Goal: Transaction & Acquisition: Subscribe to service/newsletter

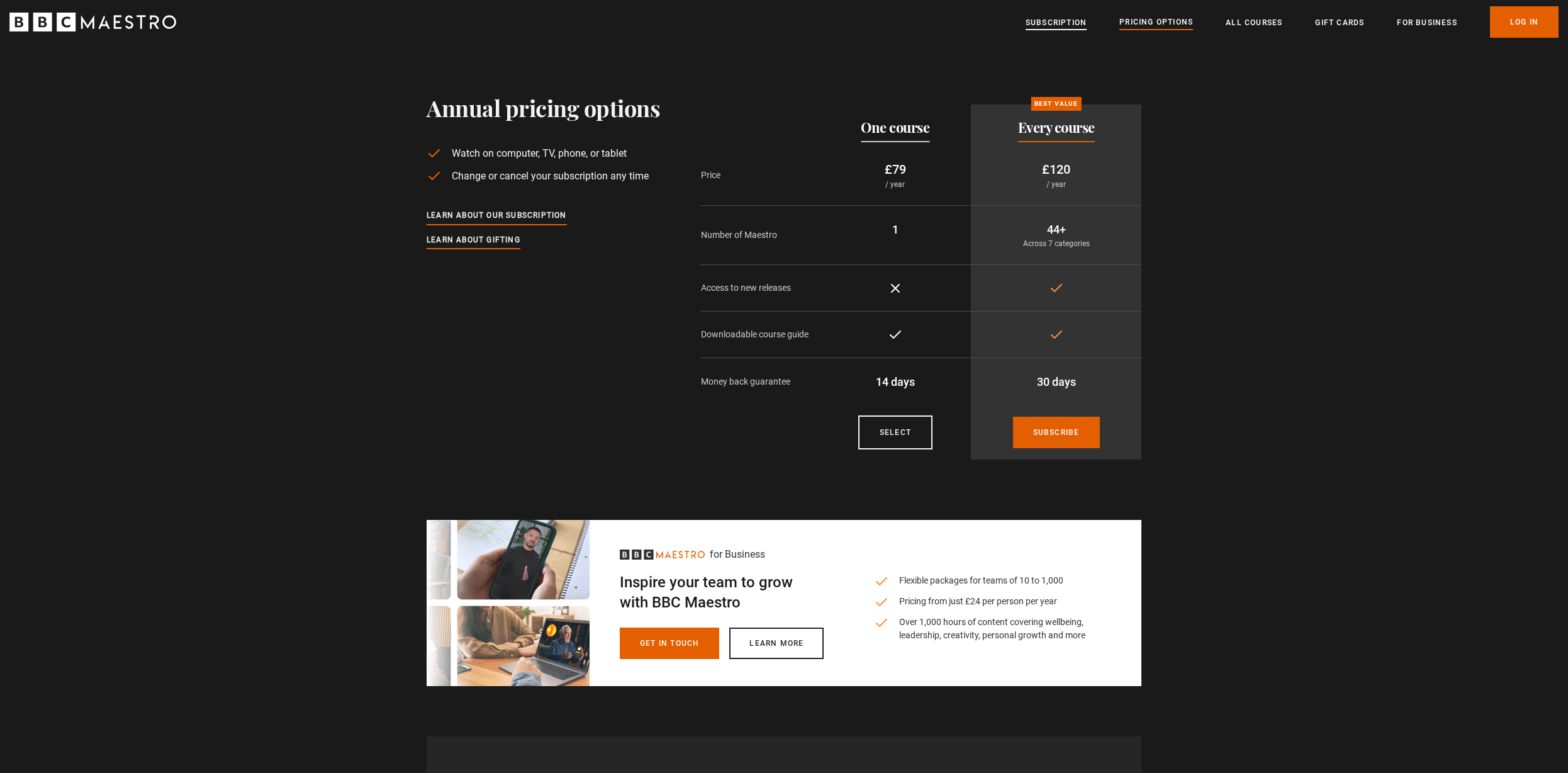
click at [1043, 21] on link "Subscription" at bounding box center [1056, 23] width 61 height 13
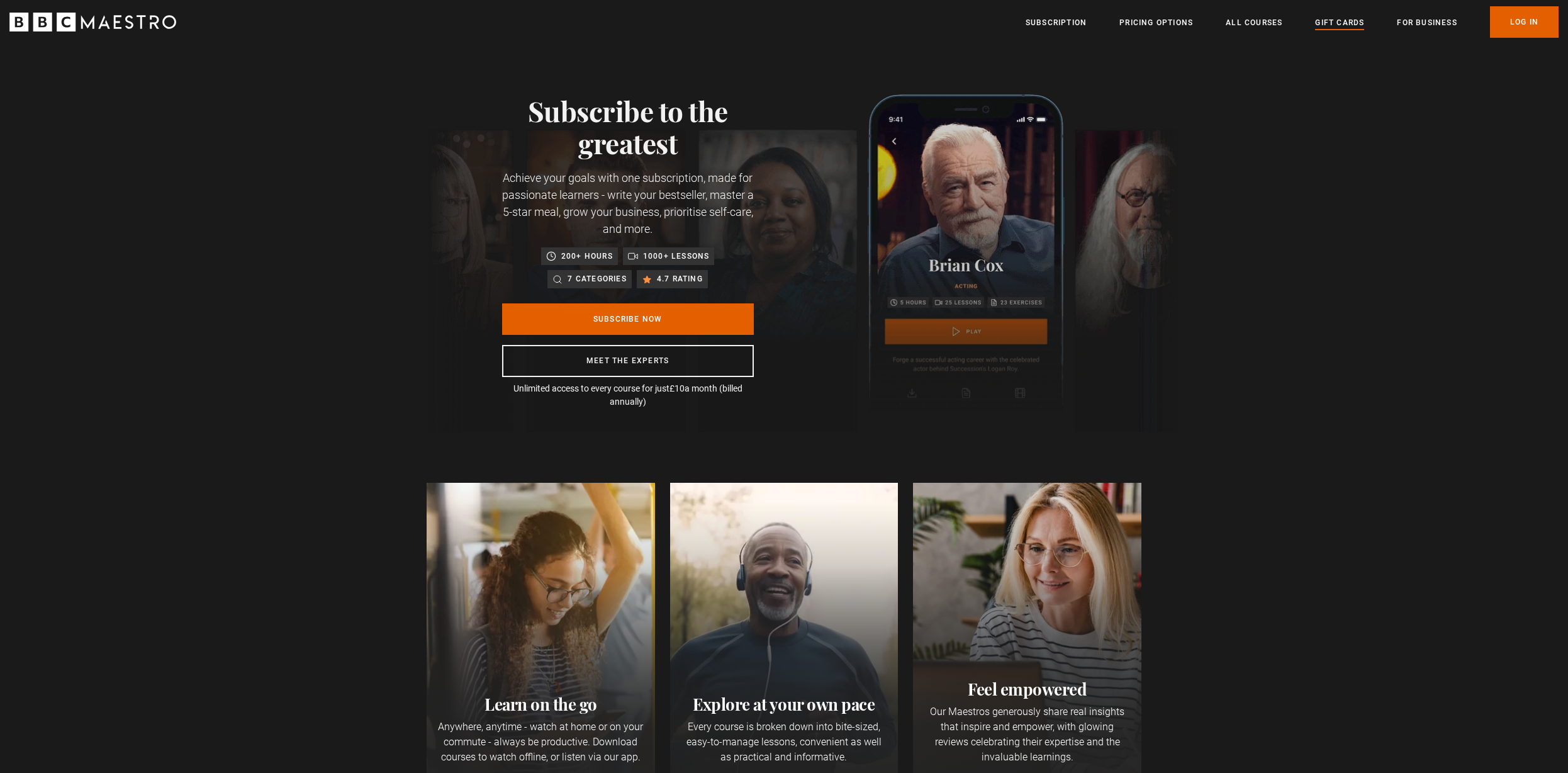
scroll to position [0, 495]
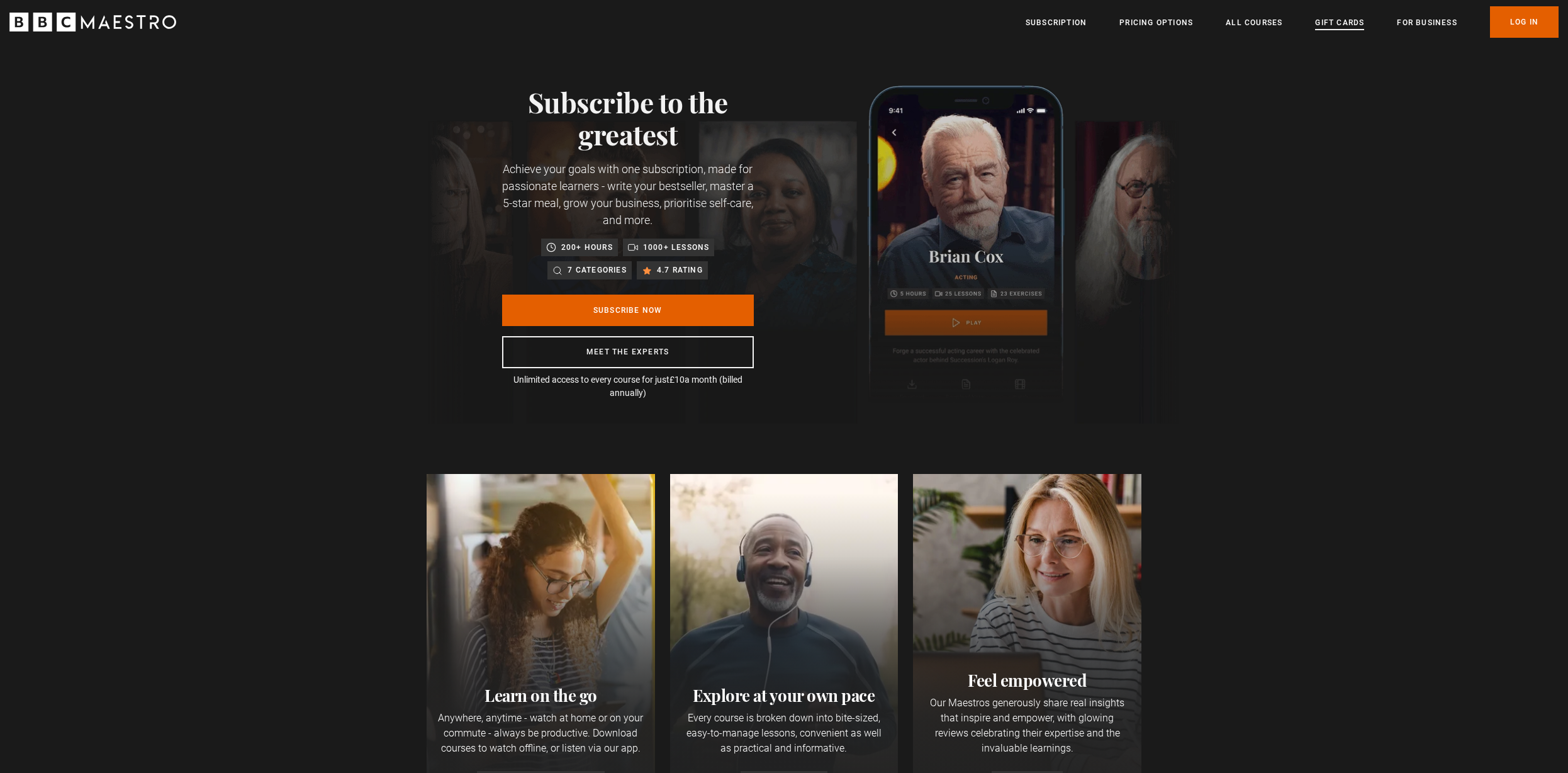
click at [1339, 24] on link "Gift Cards" at bounding box center [1340, 23] width 49 height 13
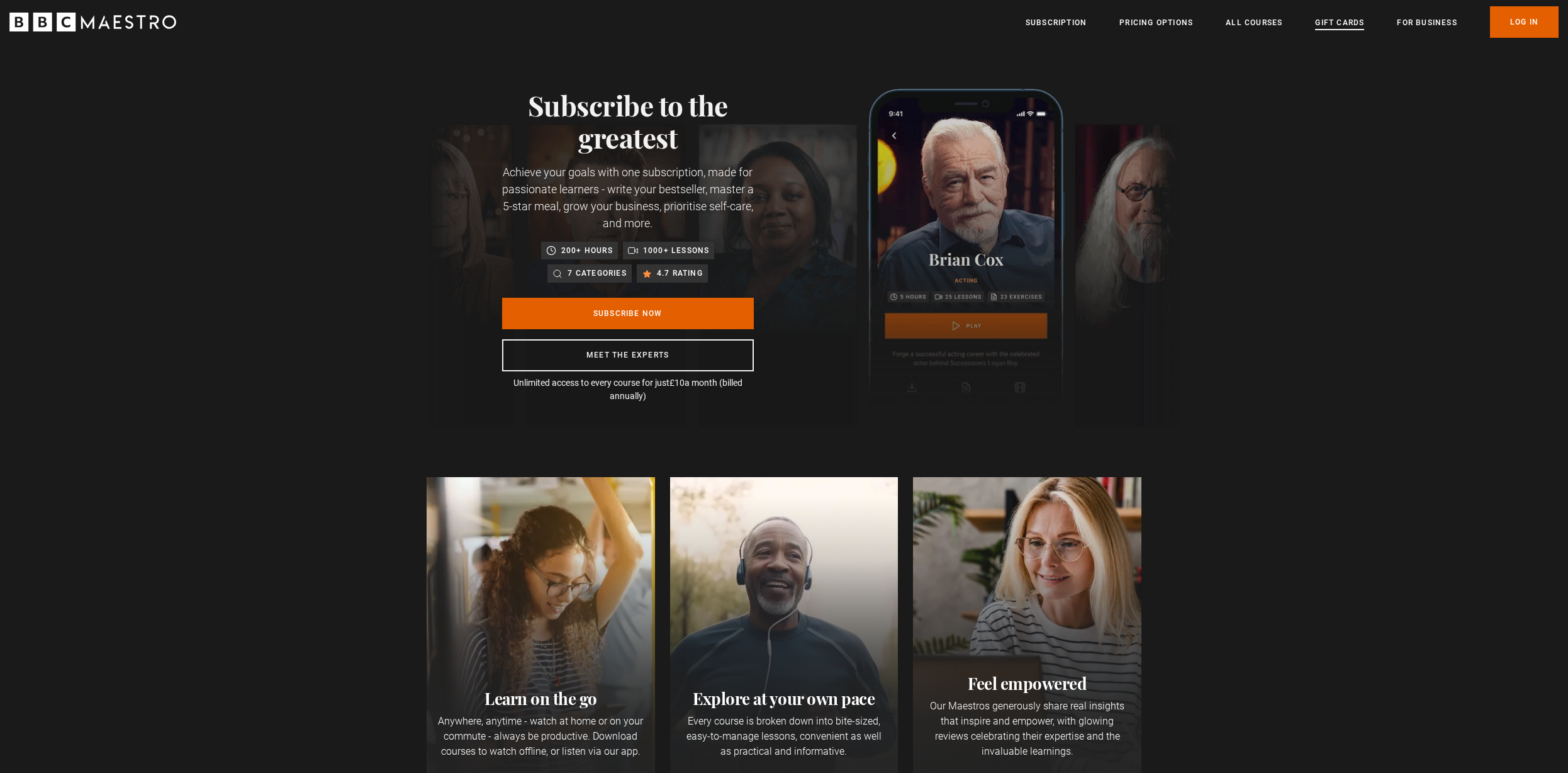
scroll to position [1, 0]
